Goal: Obtain resource: Download file/media

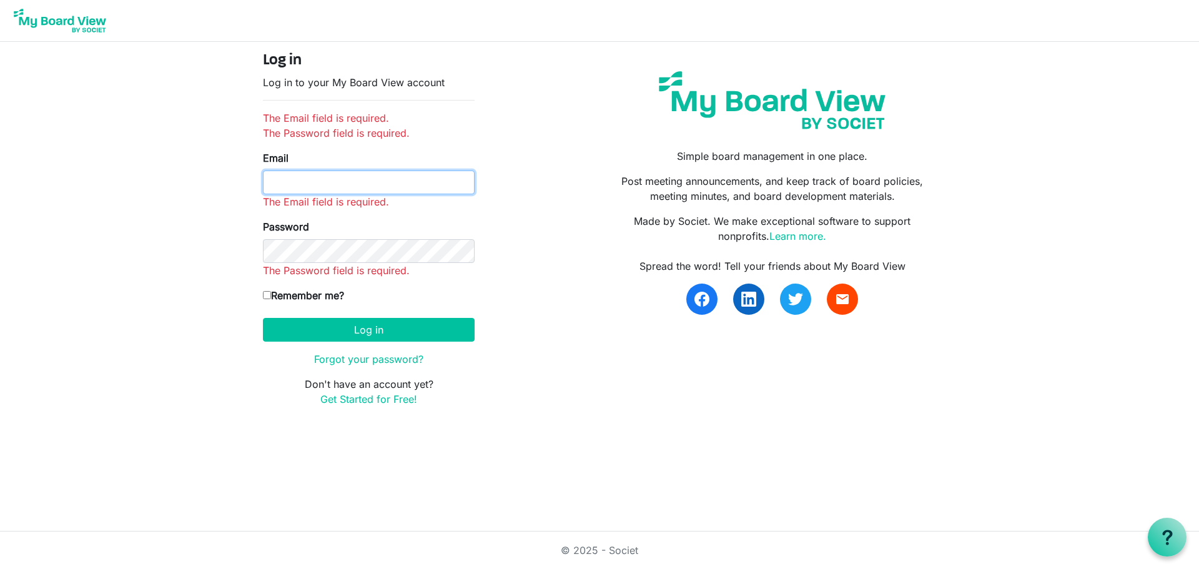
drag, startPoint x: 349, startPoint y: 180, endPoint x: 363, endPoint y: 173, distance: 15.6
click at [349, 180] on input "Email" at bounding box center [369, 182] width 212 height 24
type input "nwilson@shuswapchildrens.ca"
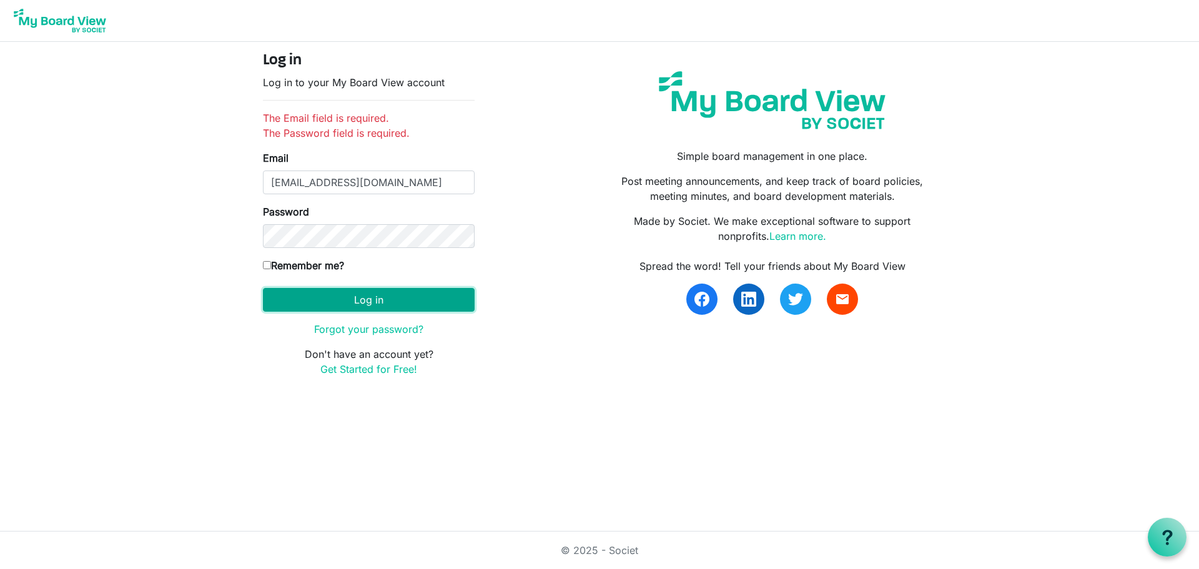
click at [355, 296] on button "Log in" at bounding box center [369, 300] width 212 height 24
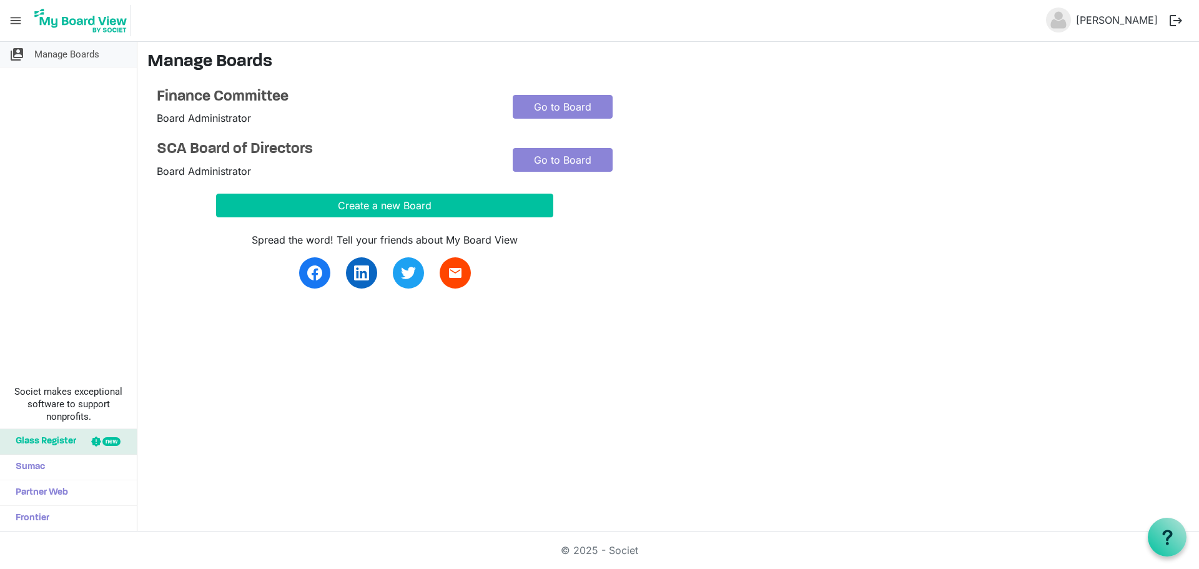
click at [64, 56] on span "Manage Boards" at bounding box center [66, 54] width 65 height 25
click at [576, 154] on link "Go to Board" at bounding box center [563, 160] width 100 height 24
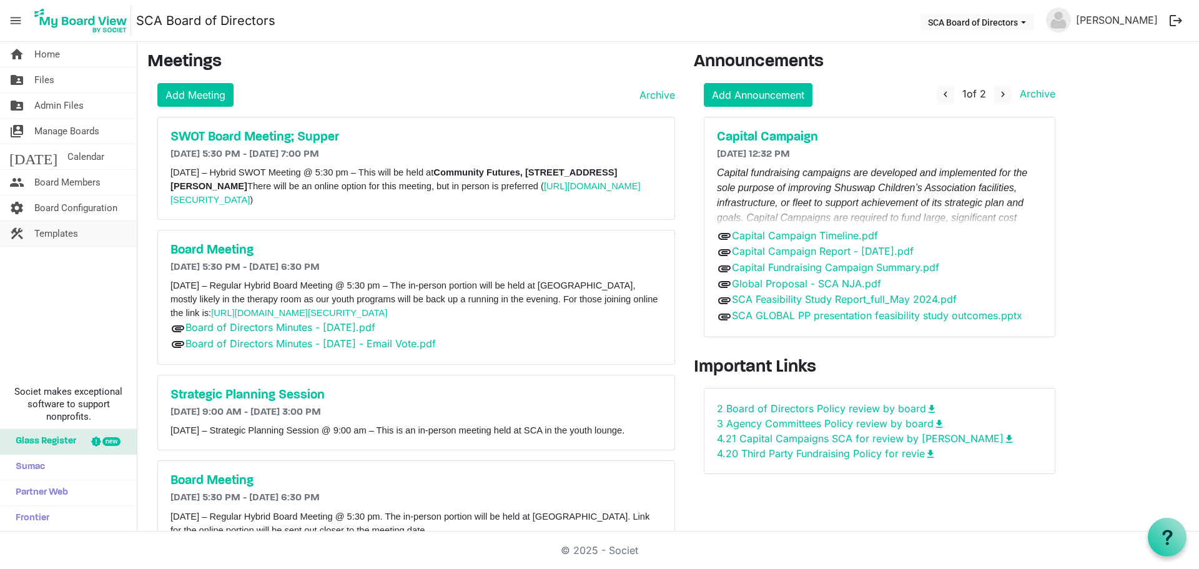
click at [61, 229] on span "Templates" at bounding box center [56, 233] width 44 height 25
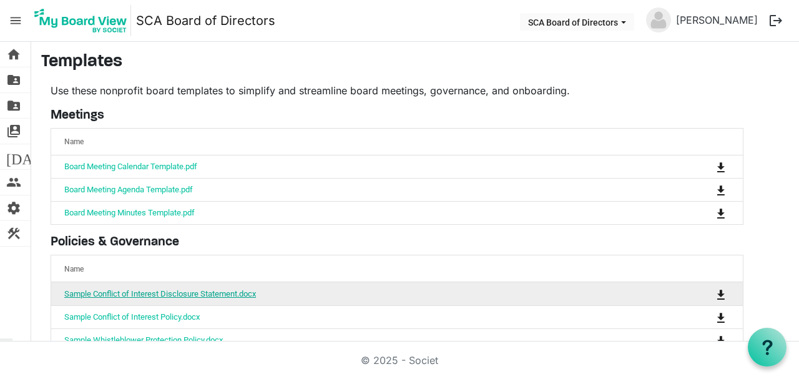
click at [160, 291] on link "Sample Conflict of Interest Disclosure Statement.docx" at bounding box center [160, 293] width 192 height 9
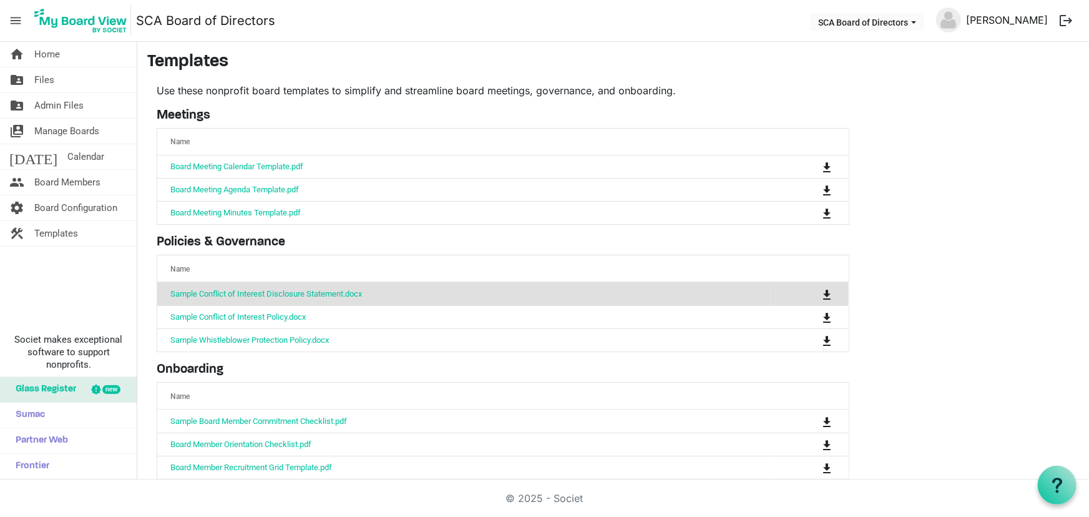
click at [988, 21] on link "[PERSON_NAME]" at bounding box center [1007, 19] width 92 height 25
